Goal: Complete application form

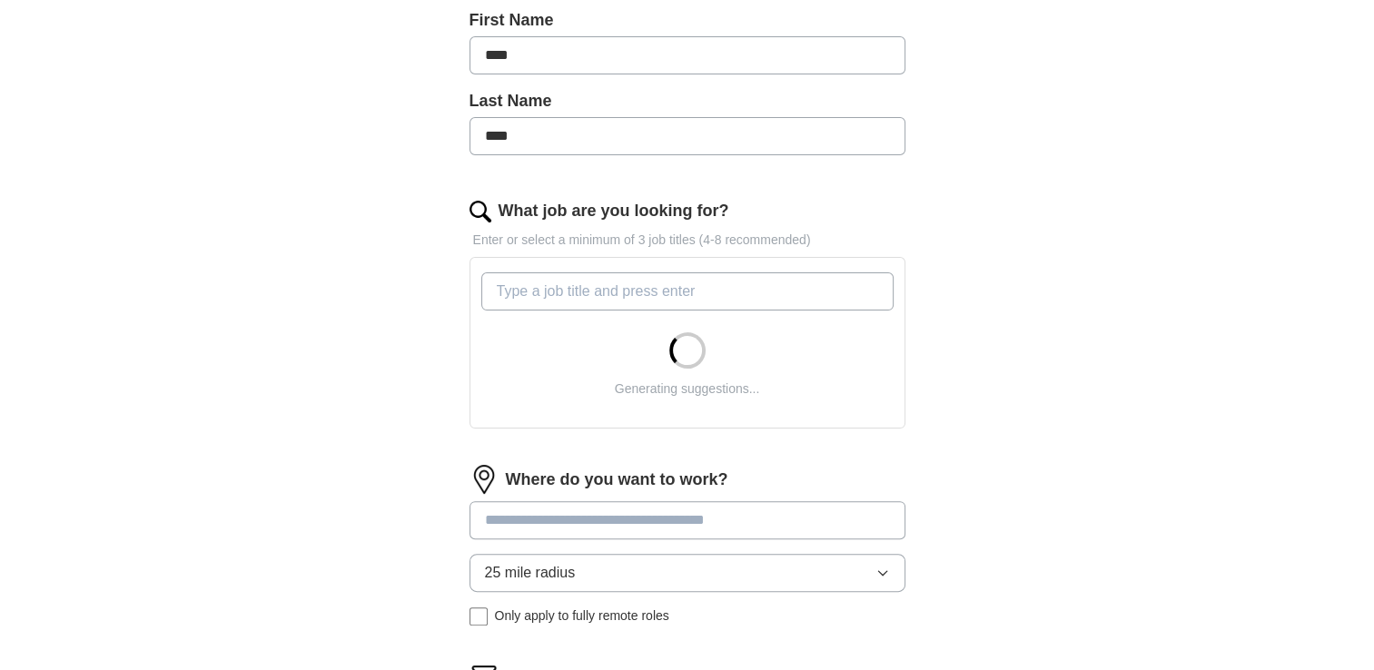
scroll to position [436, 0]
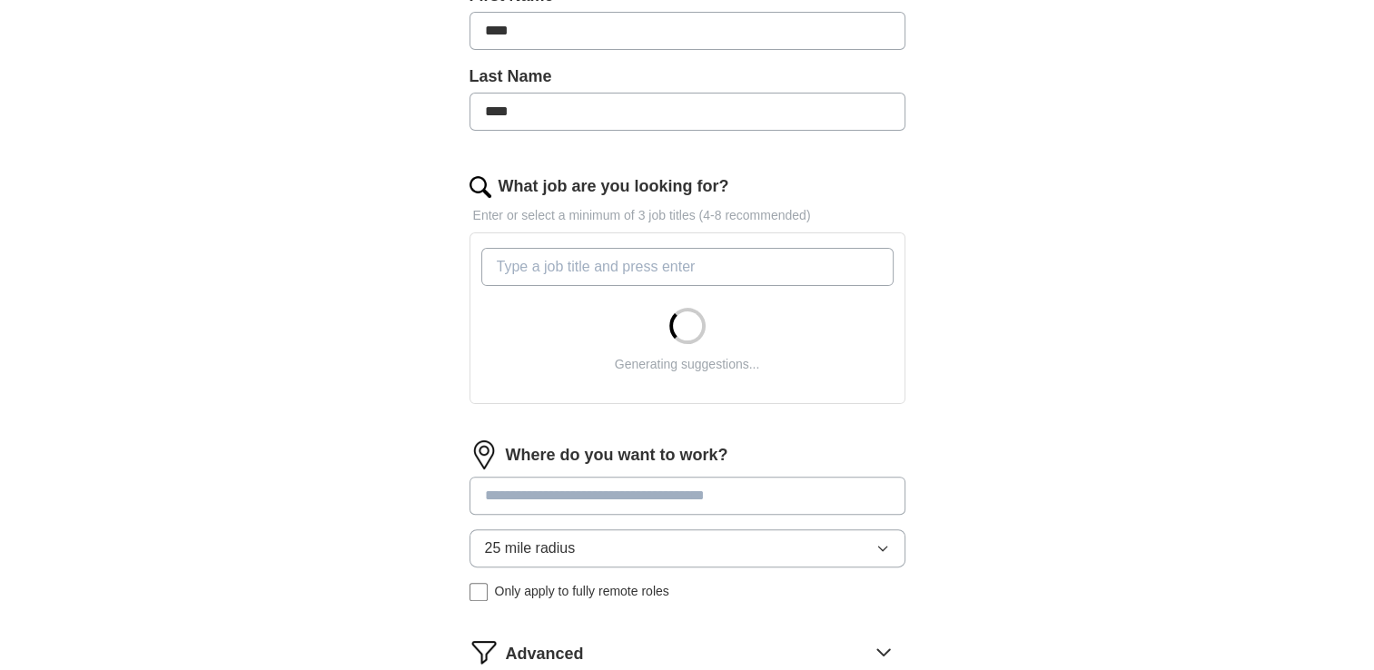
click at [544, 264] on input "What job are you looking for?" at bounding box center [687, 267] width 412 height 38
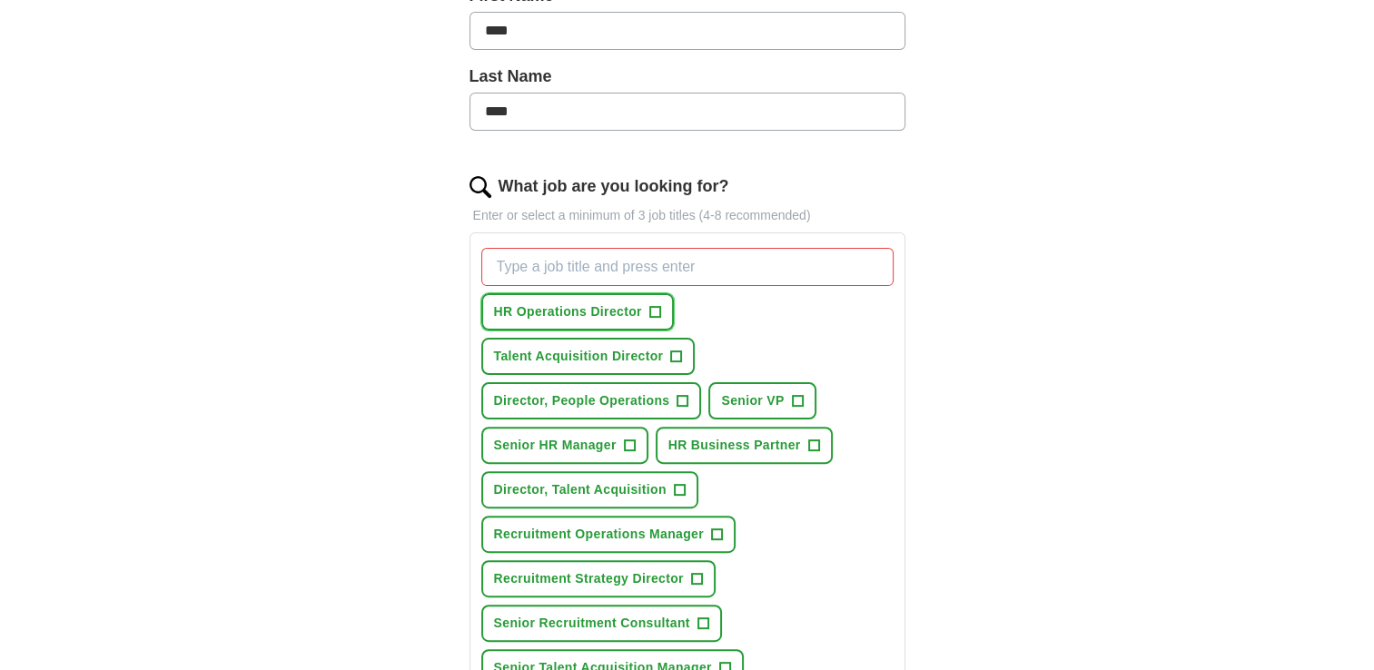
click at [657, 307] on span "+" at bounding box center [654, 312] width 11 height 15
click at [0, 0] on span "×" at bounding box center [0, 0] width 0 height 0
click at [681, 401] on span "+" at bounding box center [682, 401] width 11 height 15
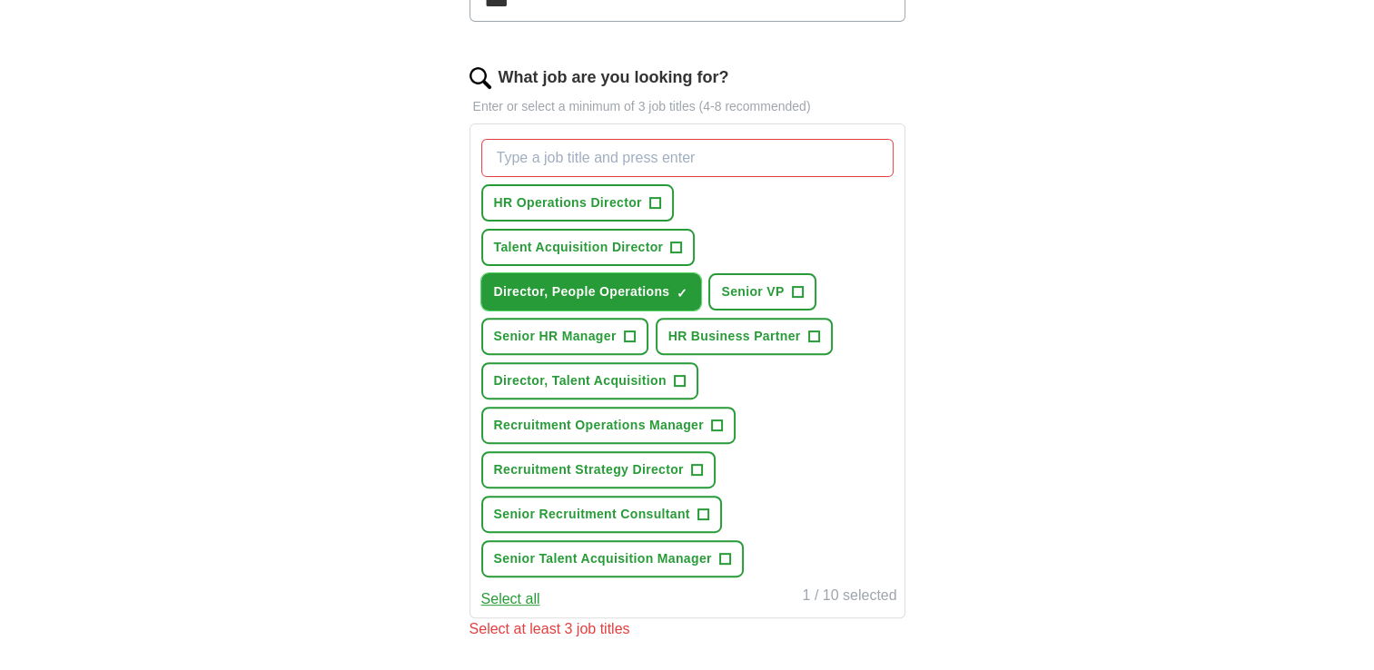
scroll to position [581, 0]
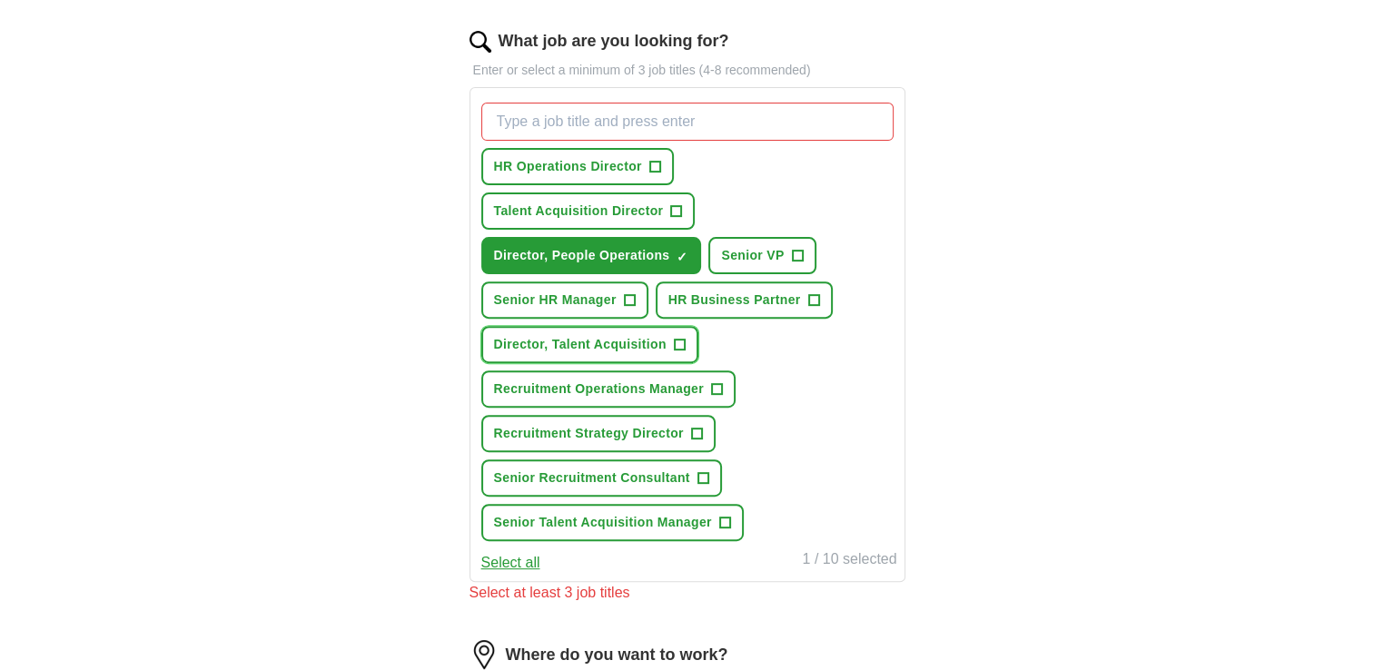
click at [675, 342] on span "+" at bounding box center [679, 345] width 11 height 15
click at [516, 555] on button "Select all" at bounding box center [510, 563] width 59 height 22
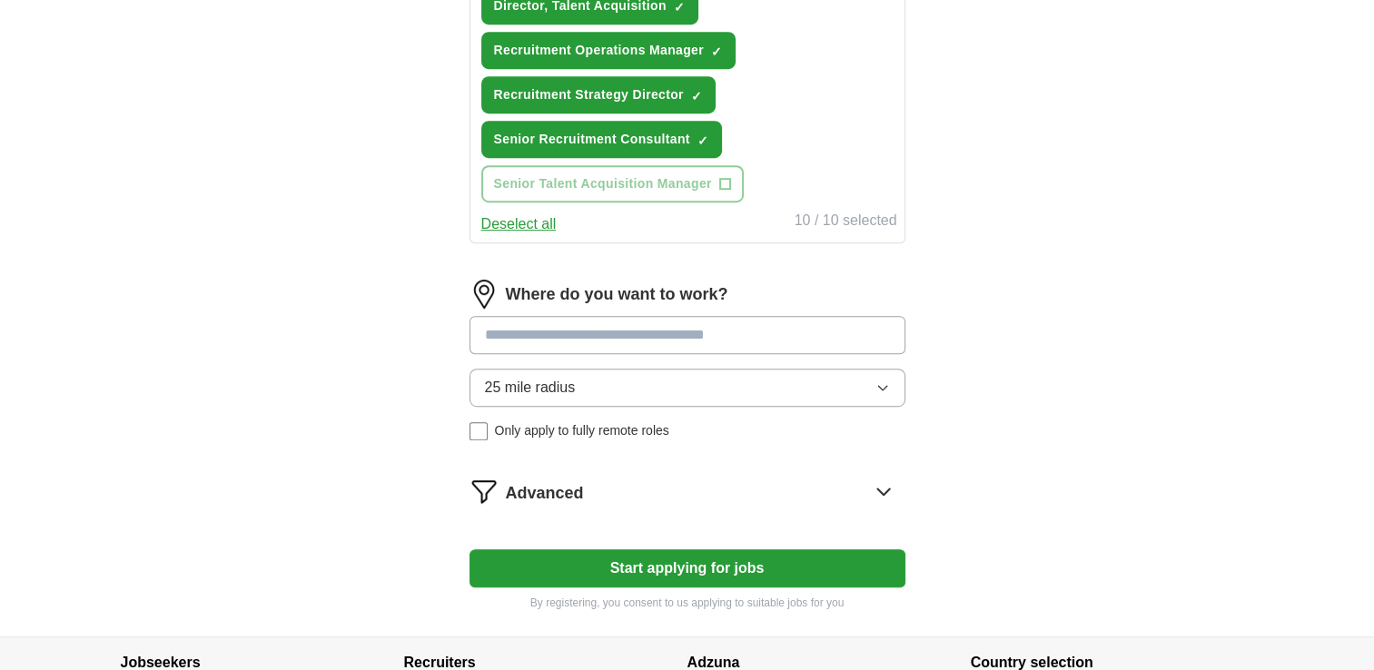
scroll to position [993, 0]
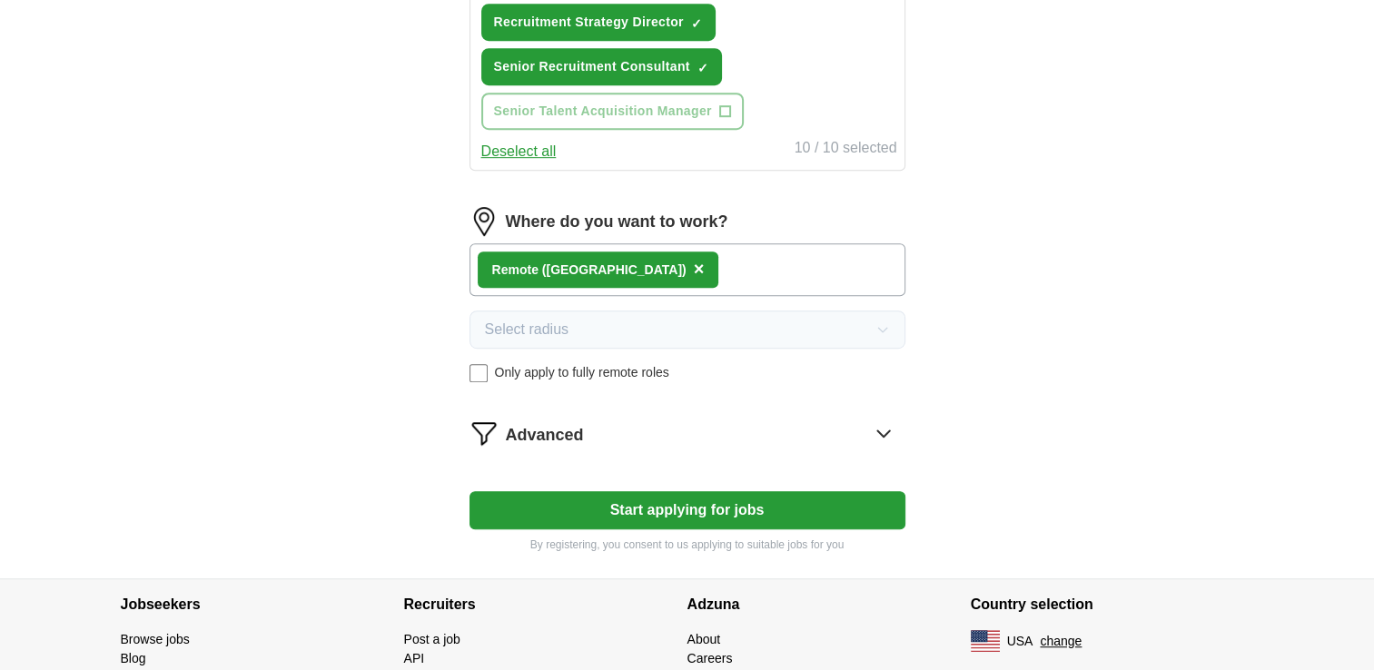
click at [746, 256] on div "Remote ([GEOGRAPHIC_DATA]) ×" at bounding box center [688, 269] width 436 height 53
click at [694, 259] on span "×" at bounding box center [699, 269] width 11 height 20
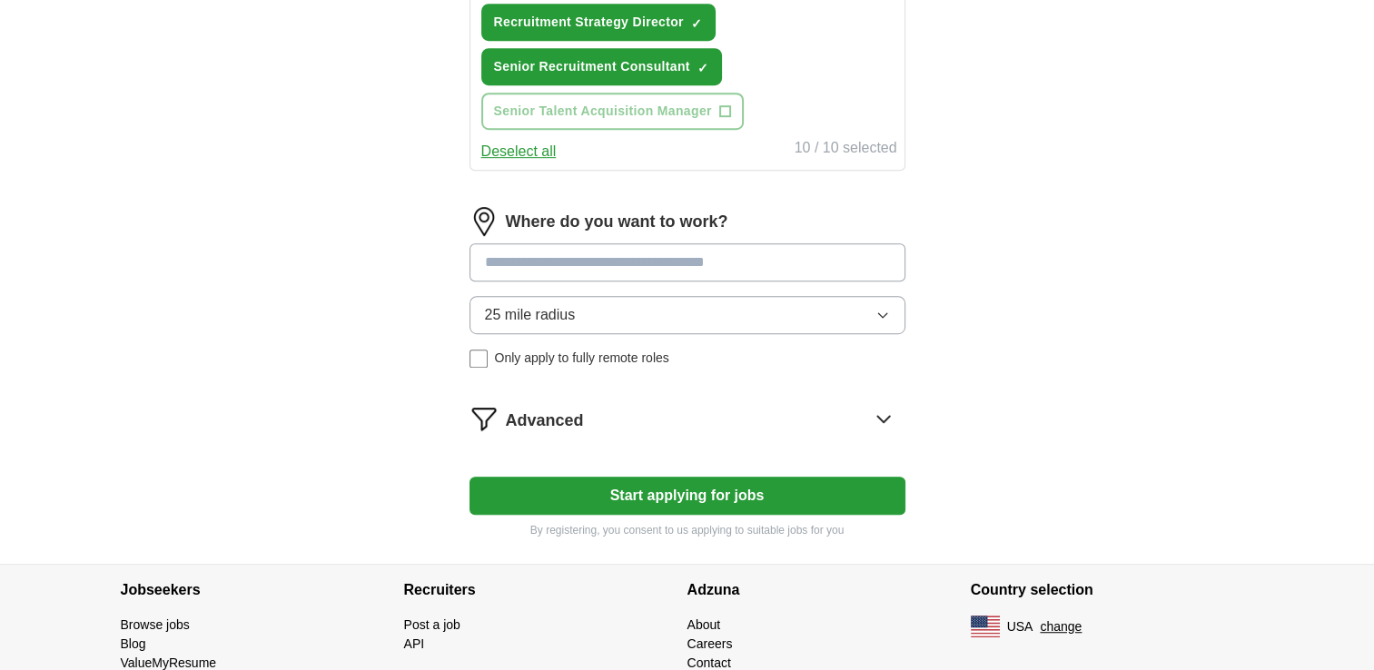
click at [599, 249] on input at bounding box center [688, 262] width 436 height 38
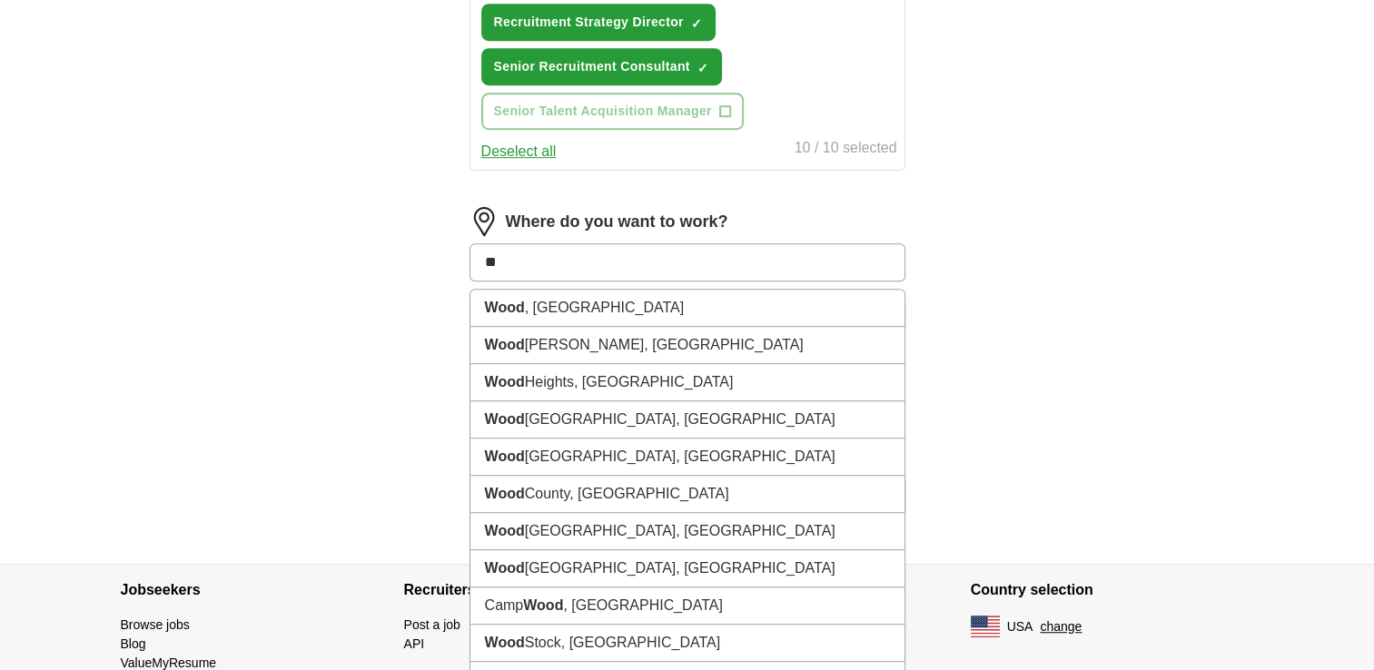
type input "*"
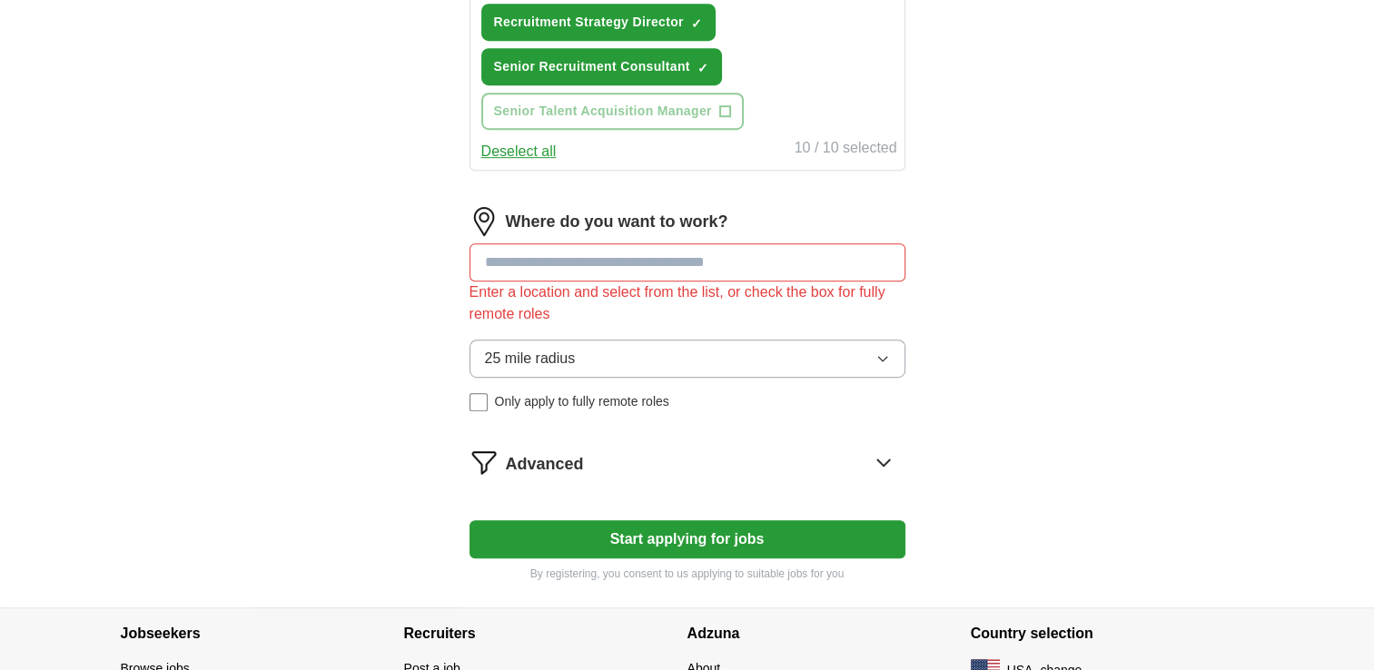
click at [482, 341] on div "25 mile radius Only apply to fully remote roles" at bounding box center [688, 376] width 436 height 72
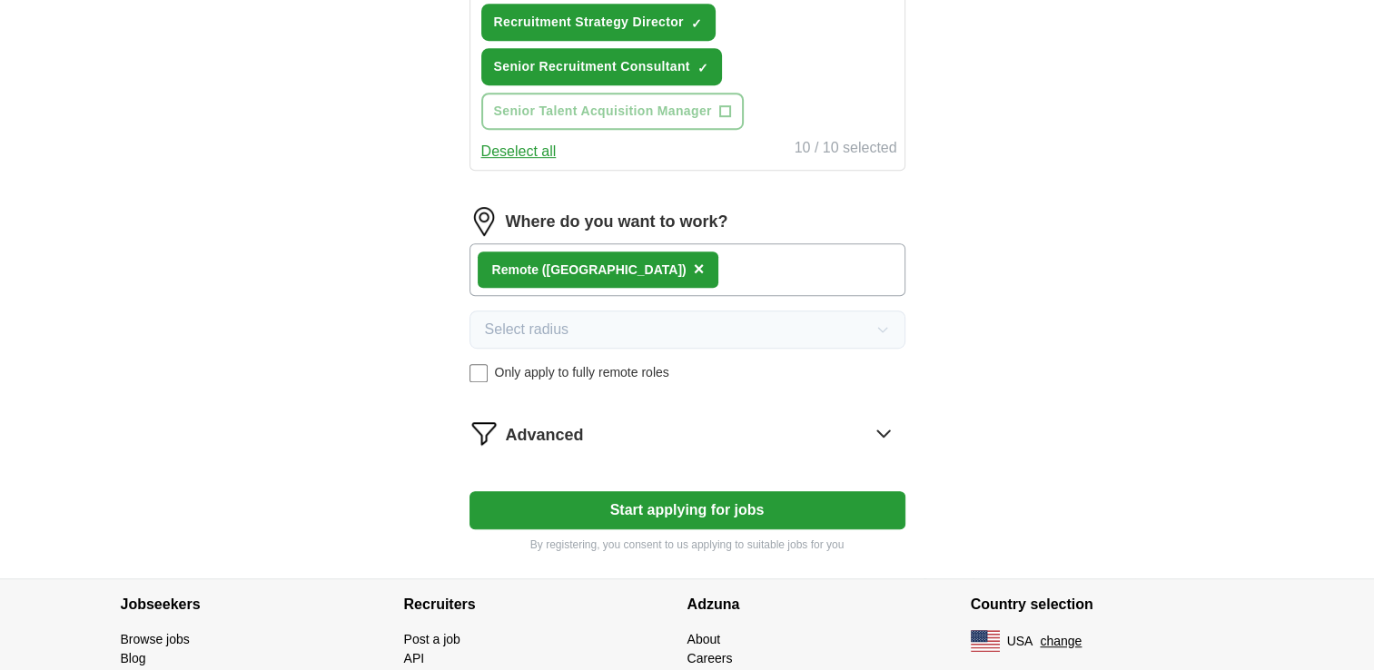
click at [707, 493] on button "Start applying for jobs" at bounding box center [688, 510] width 436 height 38
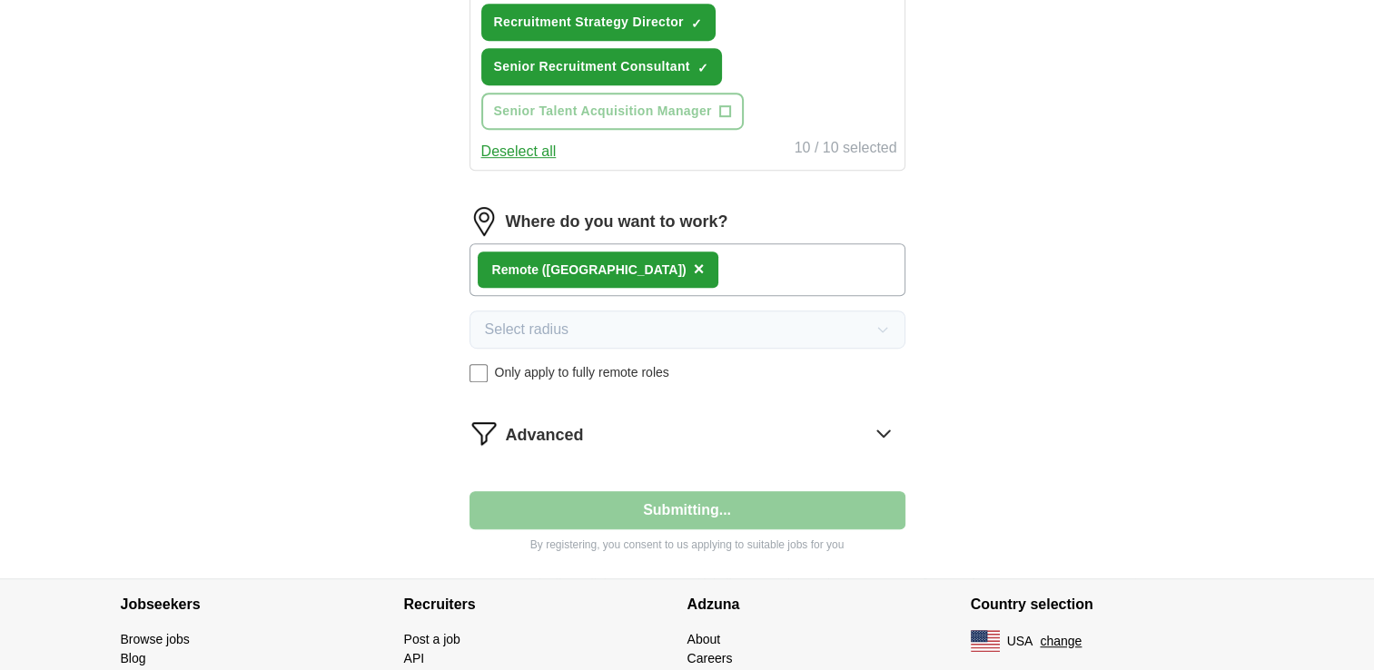
select select "**"
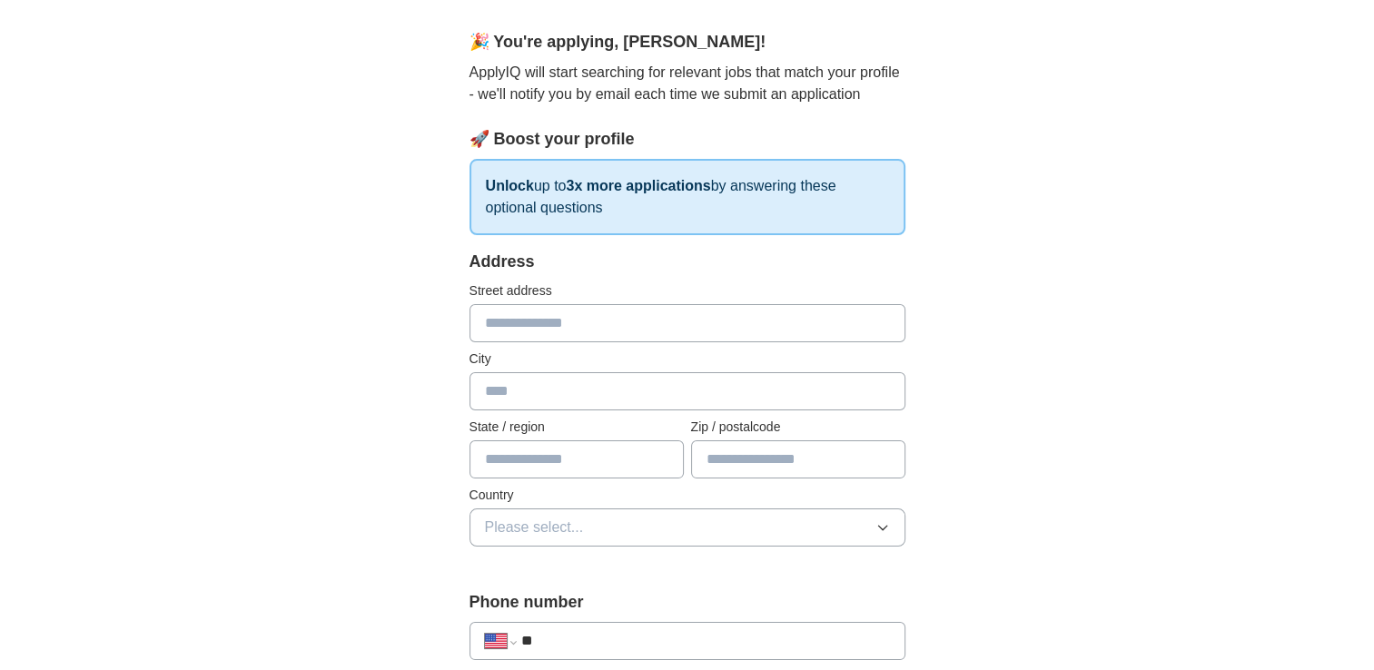
scroll to position [182, 0]
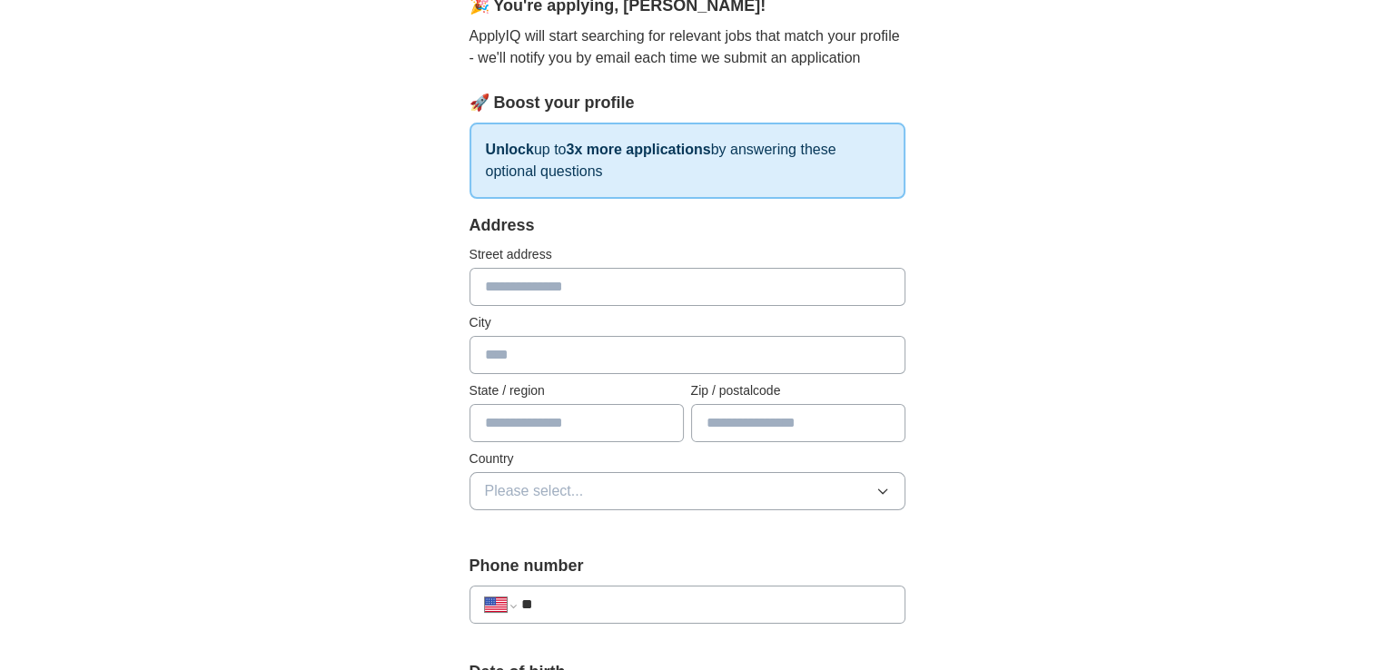
click at [570, 285] on input "text" at bounding box center [688, 287] width 436 height 38
type input "**********"
type input "********"
type input "*****"
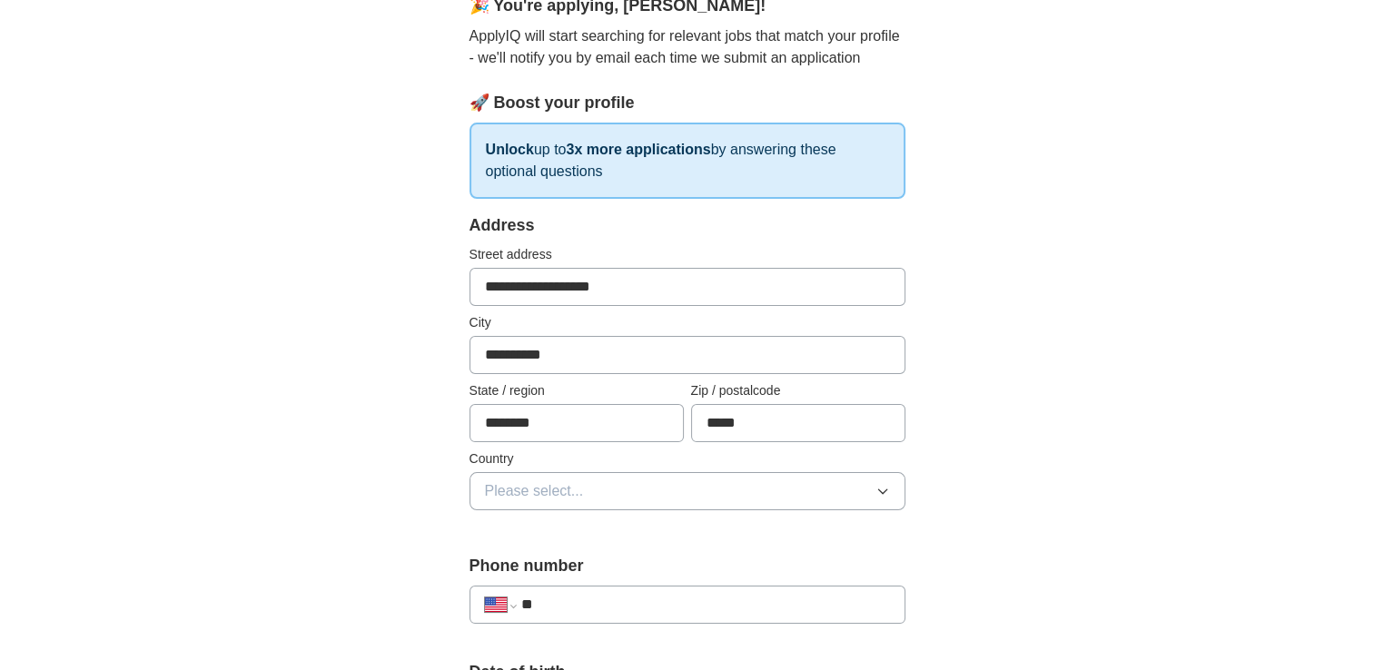
click at [657, 489] on button "Please select..." at bounding box center [688, 491] width 436 height 38
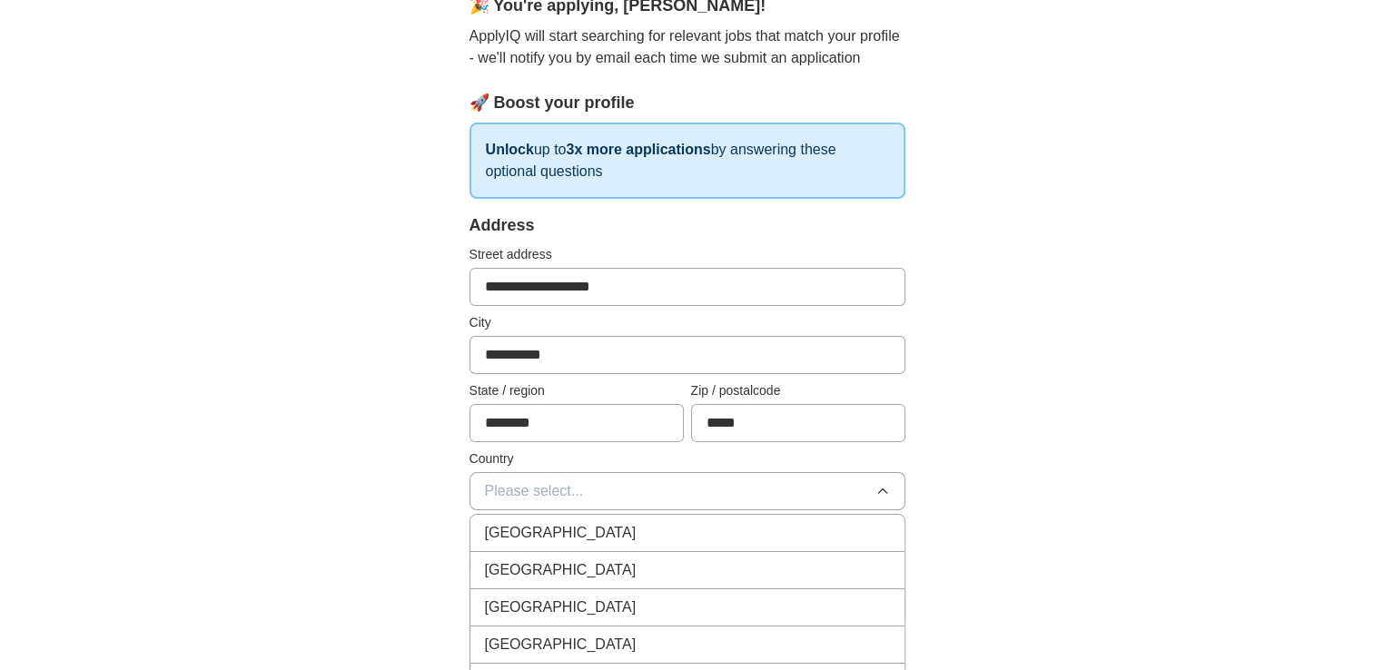
click at [610, 559] on div "[GEOGRAPHIC_DATA]" at bounding box center [687, 570] width 405 height 22
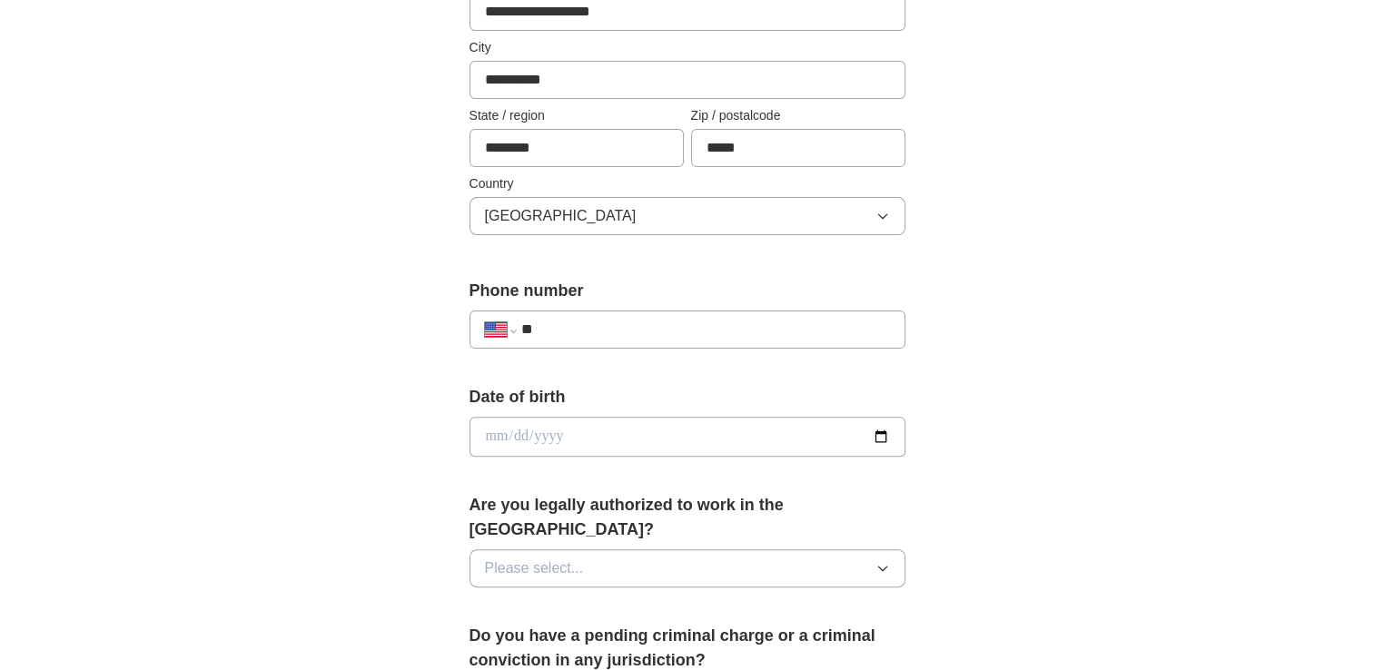
scroll to position [472, 0]
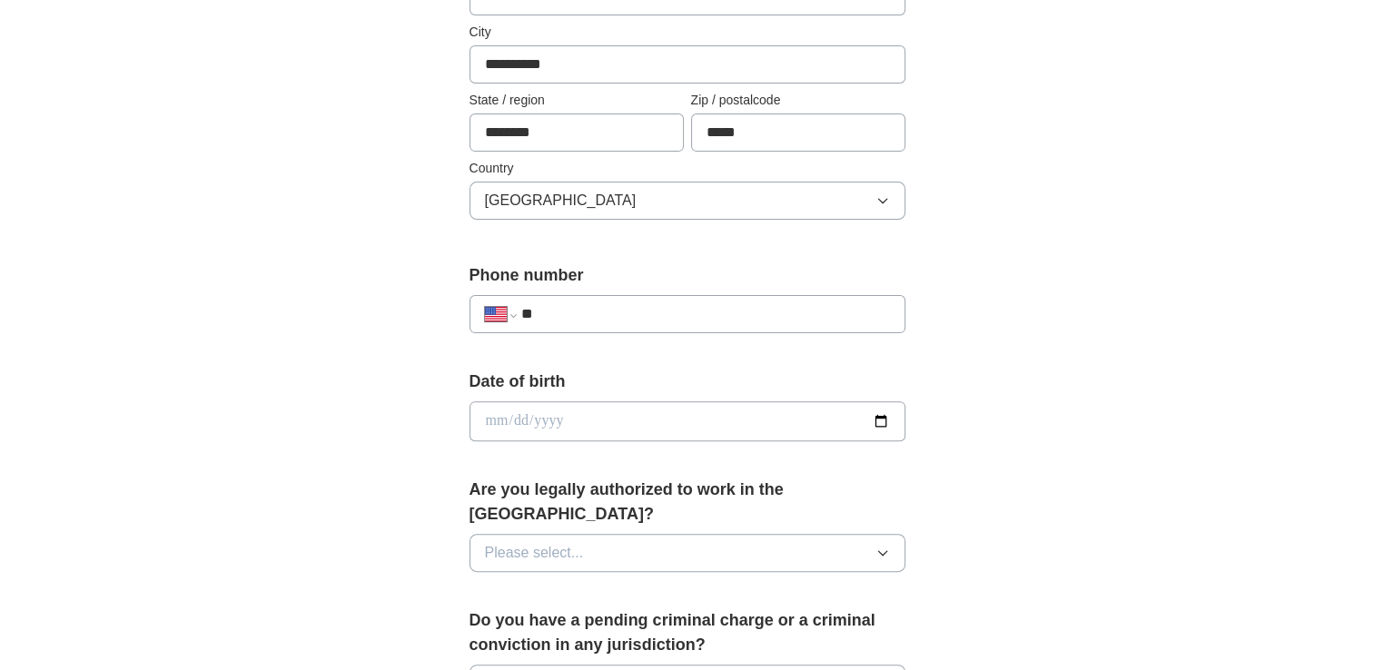
click at [694, 303] on input "**" at bounding box center [704, 314] width 369 height 22
type input "**********"
click at [549, 417] on input "date" at bounding box center [688, 421] width 436 height 40
click at [499, 421] on input "date" at bounding box center [688, 421] width 436 height 40
type input "**********"
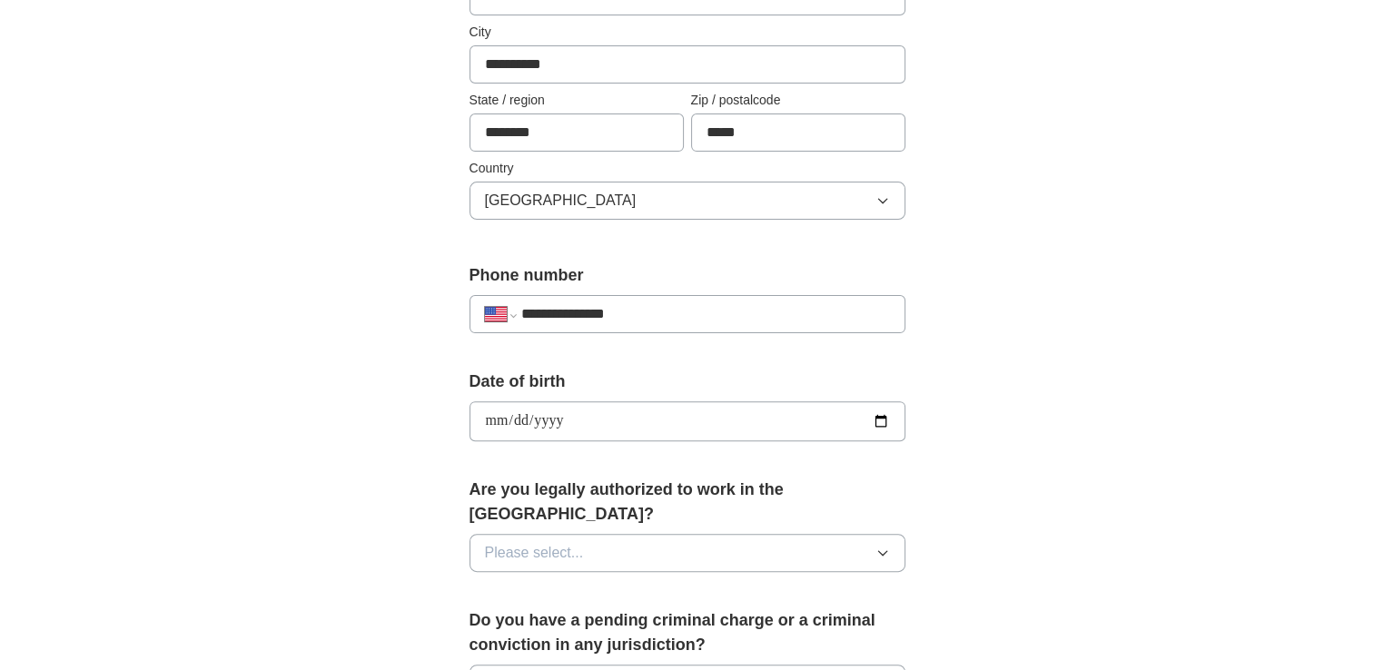
click at [882, 546] on icon "button" at bounding box center [882, 553] width 15 height 15
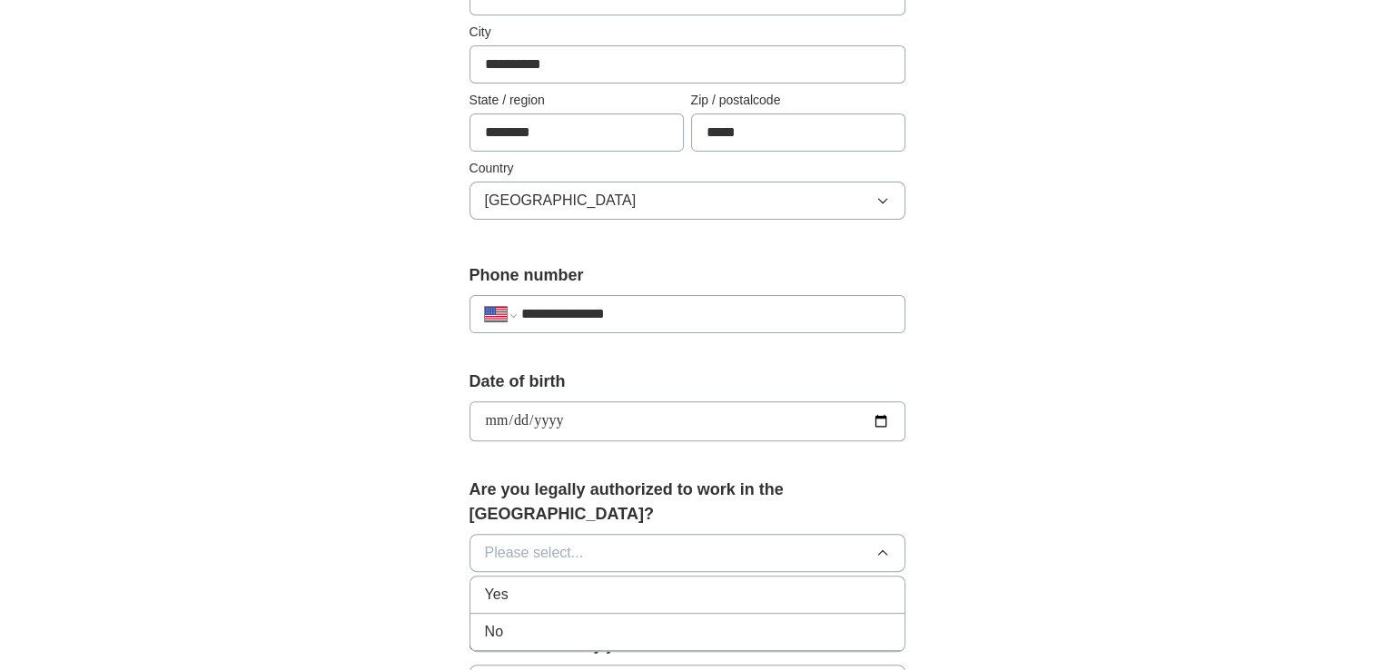
click at [840, 584] on div "Yes" at bounding box center [687, 595] width 405 height 22
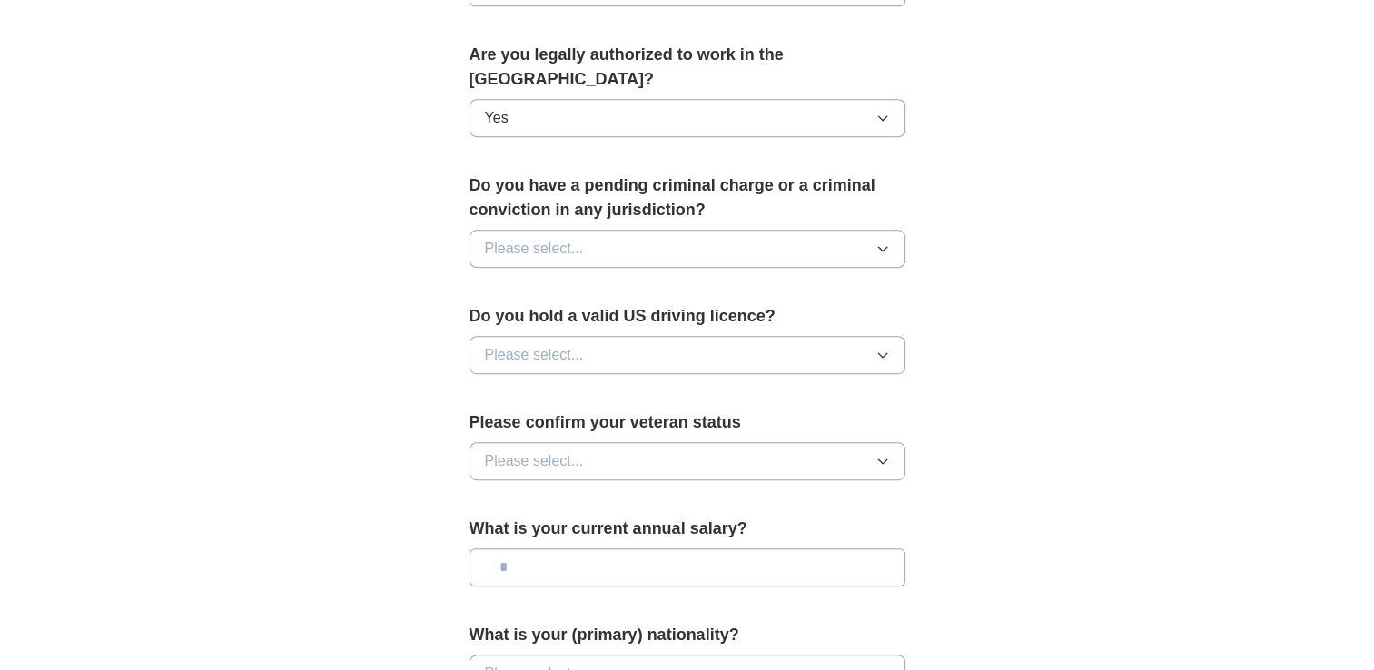
scroll to position [908, 0]
click at [886, 241] on icon "button" at bounding box center [882, 248] width 15 height 15
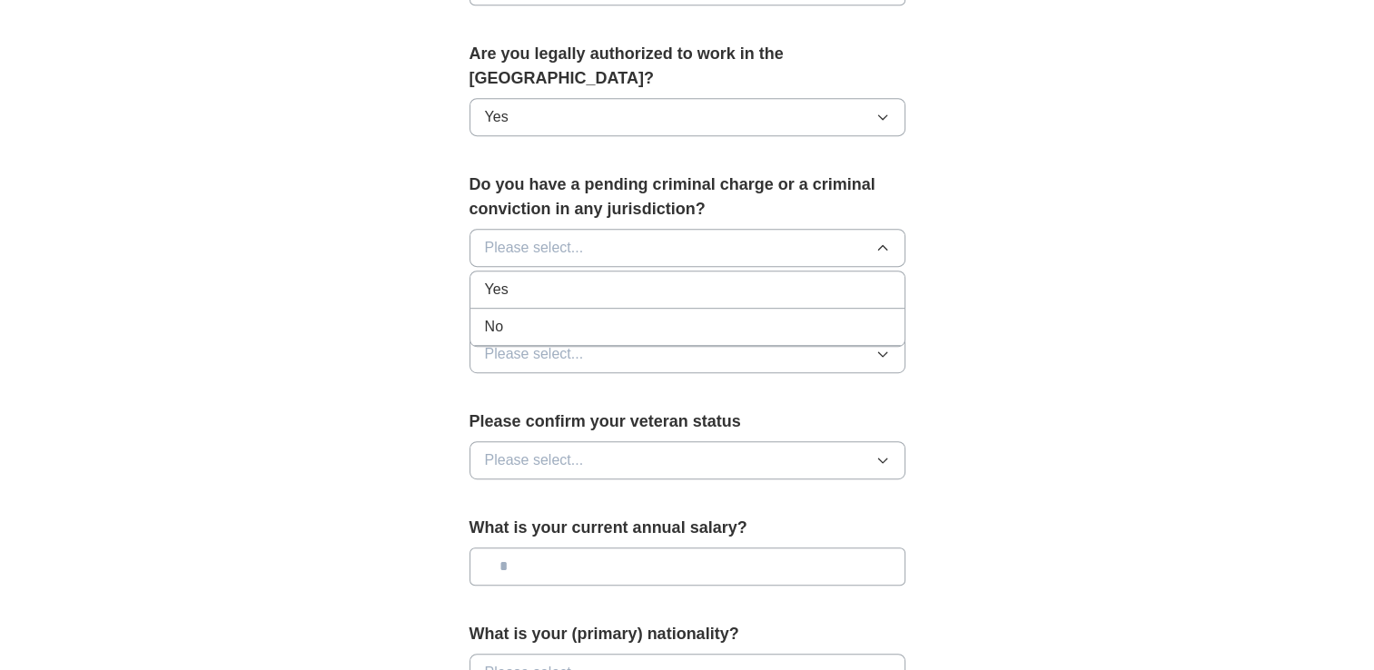
click at [845, 316] on div "No" at bounding box center [687, 327] width 405 height 22
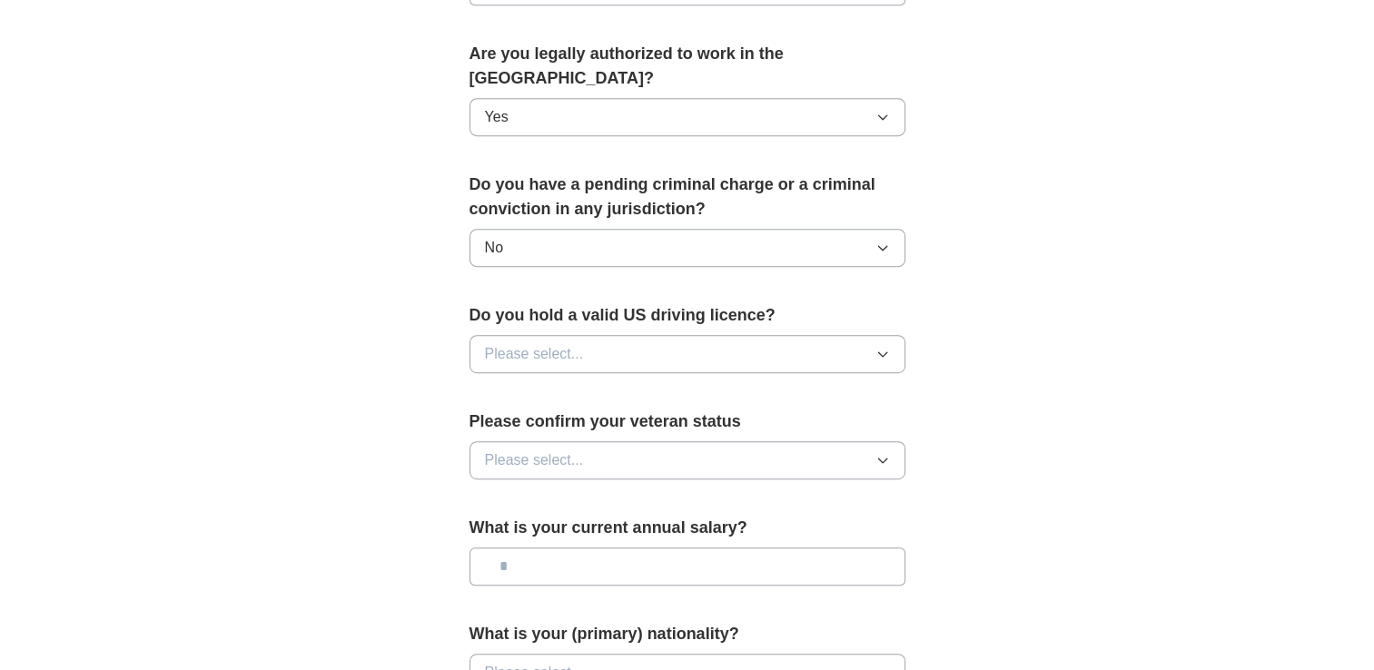
click at [883, 347] on icon "button" at bounding box center [882, 354] width 15 height 15
click at [867, 385] on div "Yes" at bounding box center [687, 396] width 405 height 22
click at [885, 453] on icon "button" at bounding box center [882, 460] width 15 height 15
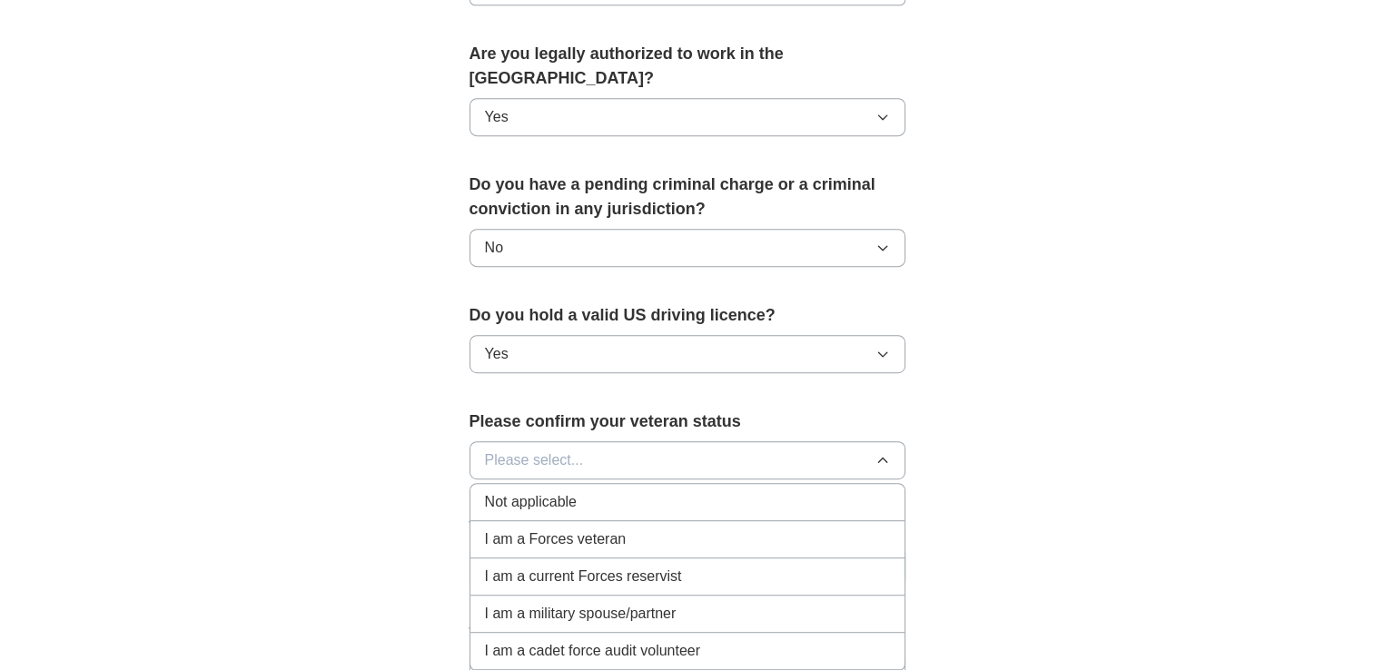
click at [806, 491] on div "Not applicable" at bounding box center [687, 502] width 405 height 22
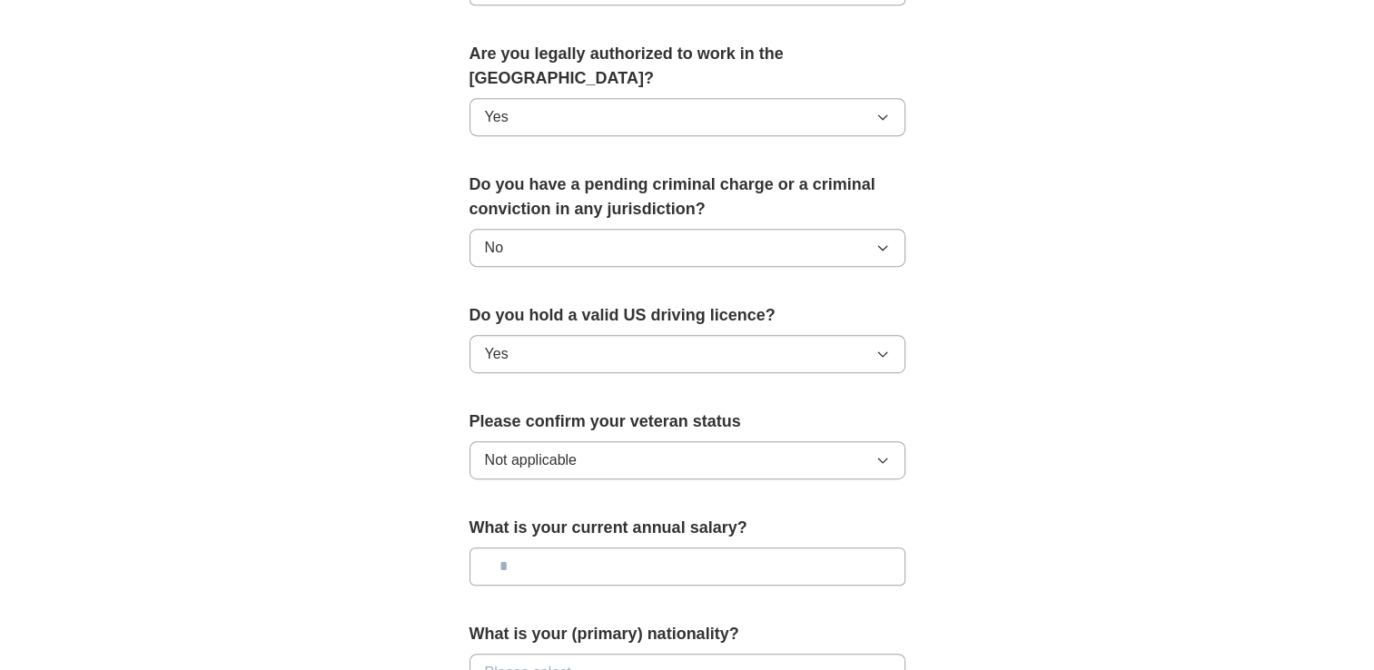
click at [531, 548] on input "text" at bounding box center [688, 567] width 436 height 38
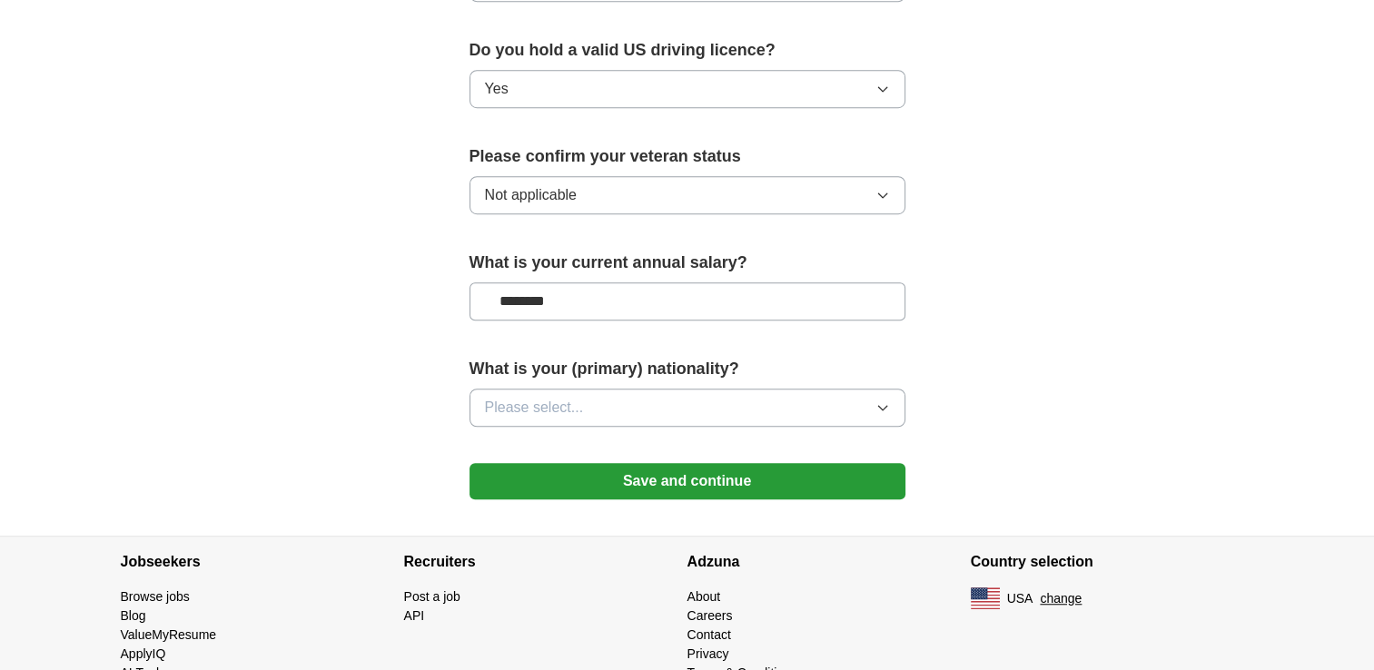
scroll to position [1191, 0]
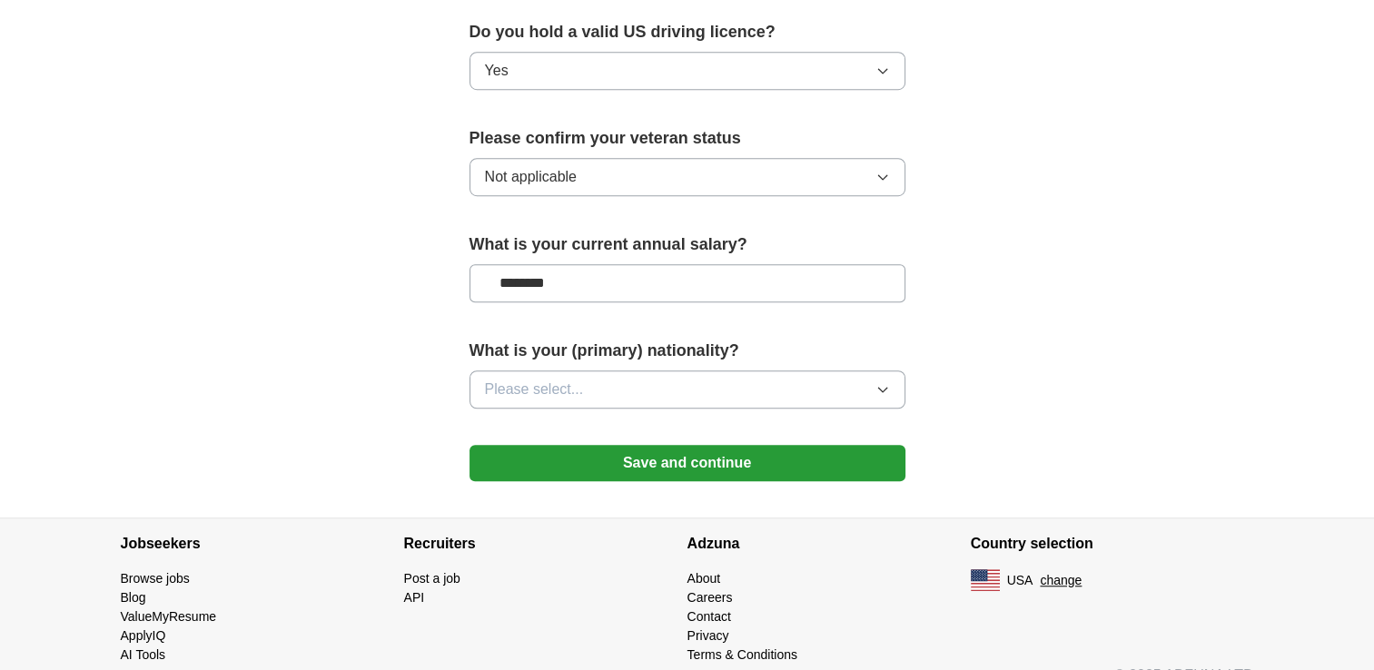
type input "********"
click at [888, 382] on icon "button" at bounding box center [882, 389] width 15 height 15
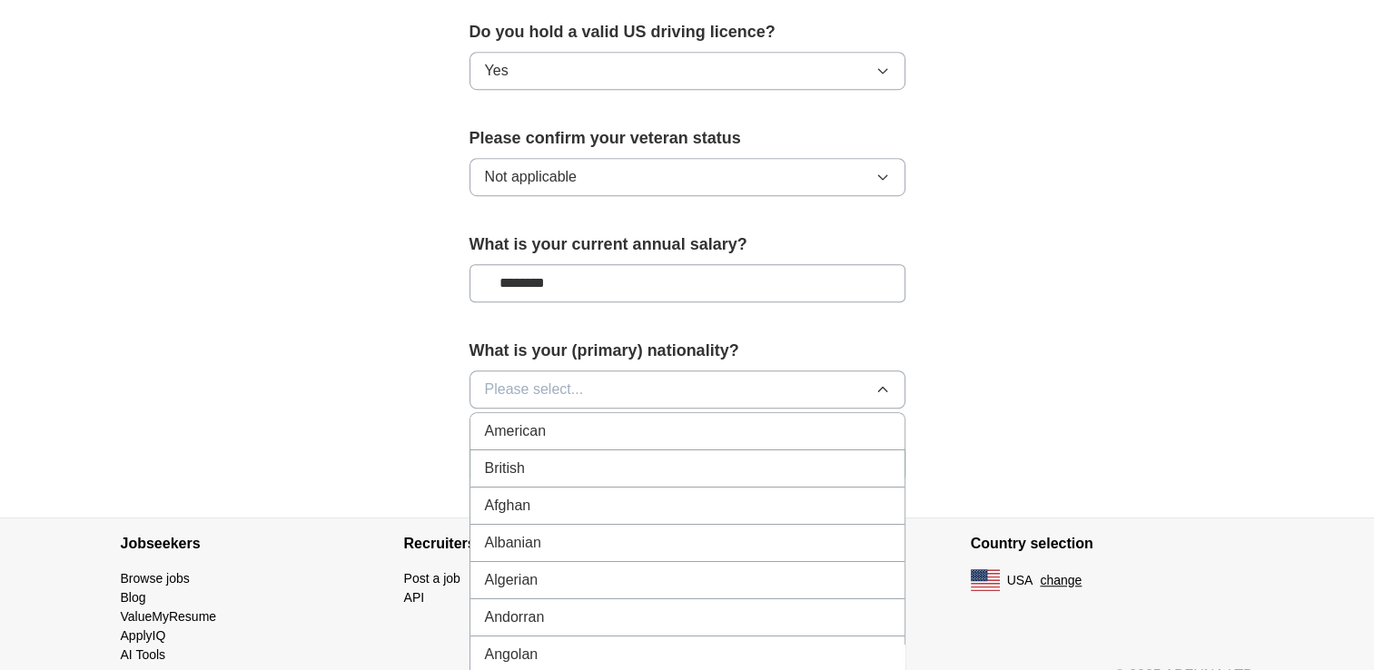
click at [811, 420] on div "American" at bounding box center [687, 431] width 405 height 22
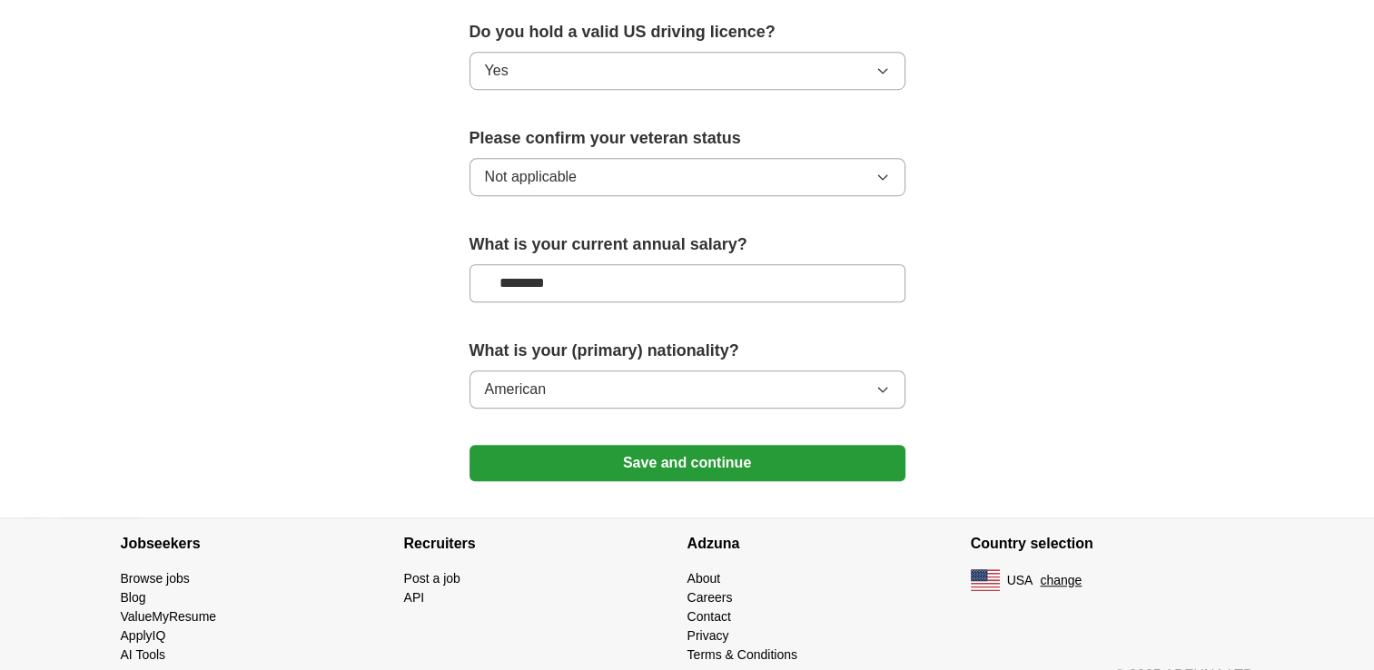
click at [700, 445] on button "Save and continue" at bounding box center [688, 463] width 436 height 36
